Goal: Information Seeking & Learning: Check status

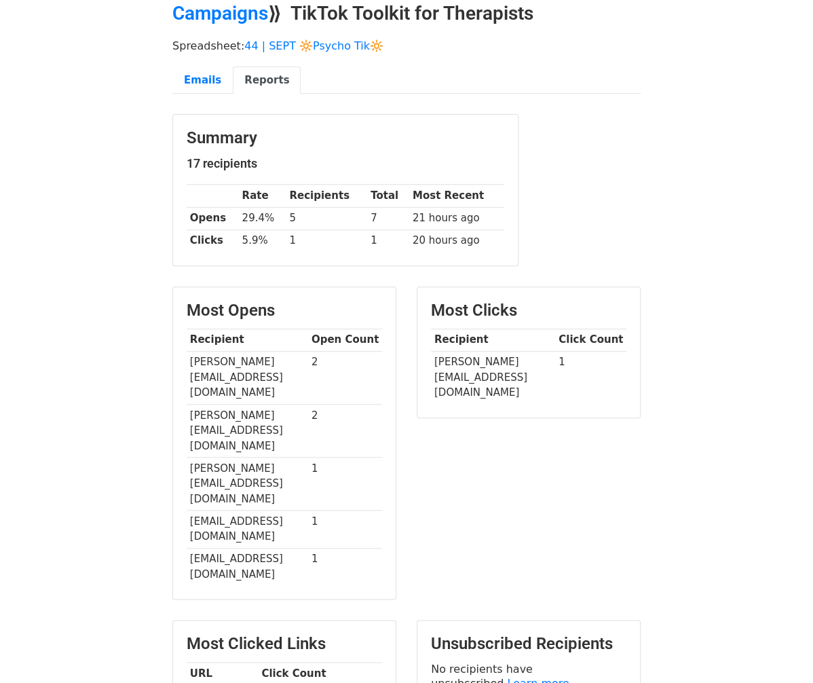
scroll to position [65, 0]
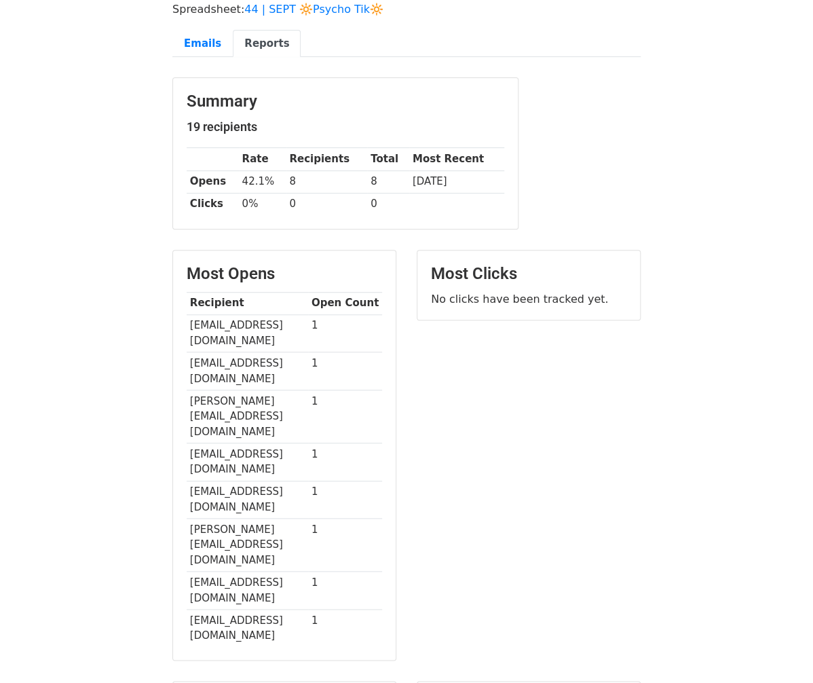
scroll to position [124, 0]
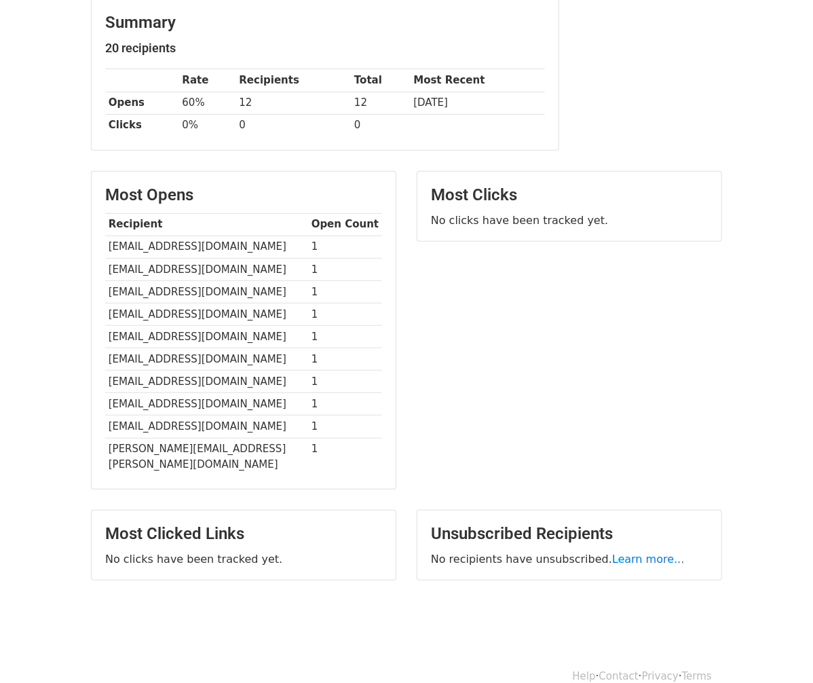
scroll to position [179, 0]
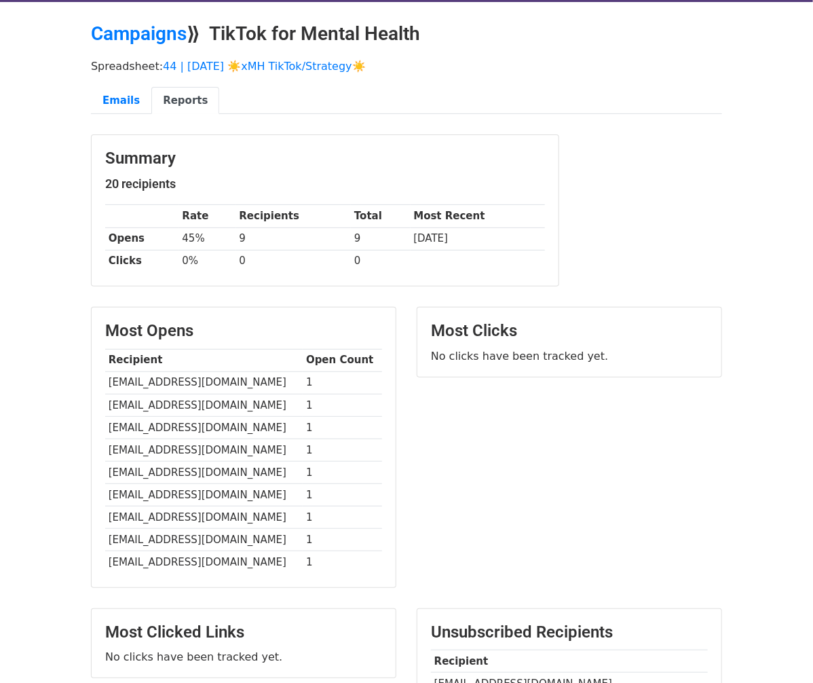
scroll to position [77, 0]
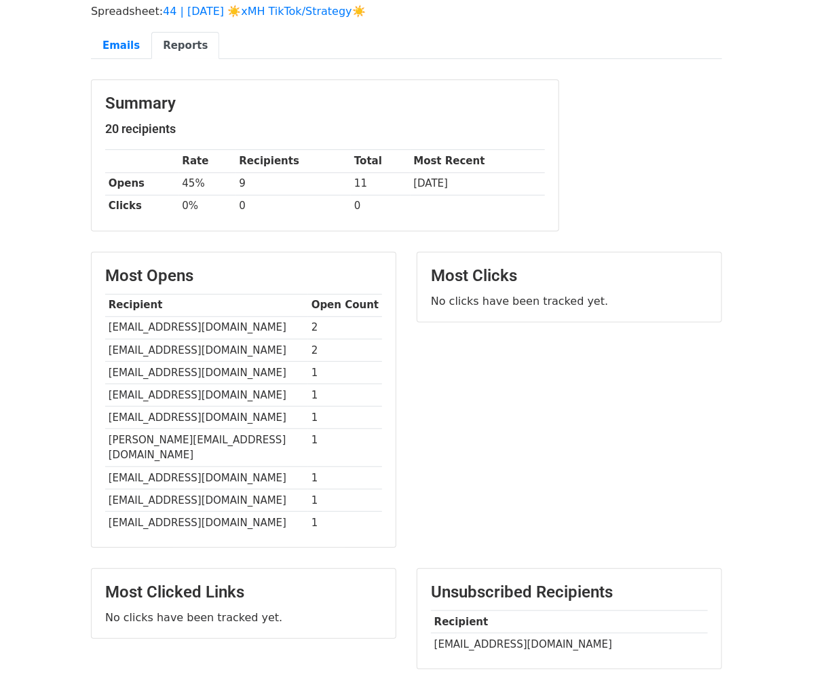
scroll to position [99, 0]
